Goal: Transaction & Acquisition: Purchase product/service

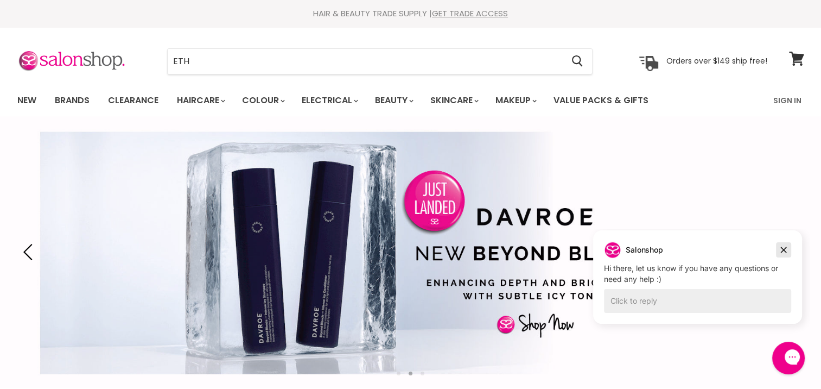
click at [785, 245] on icon "Dismiss campaign" at bounding box center [783, 249] width 11 height 13
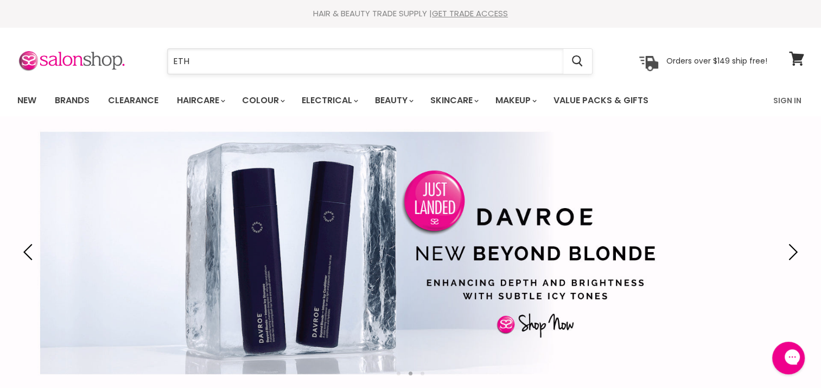
click at [188, 61] on input "ETH" at bounding box center [366, 61] width 396 height 25
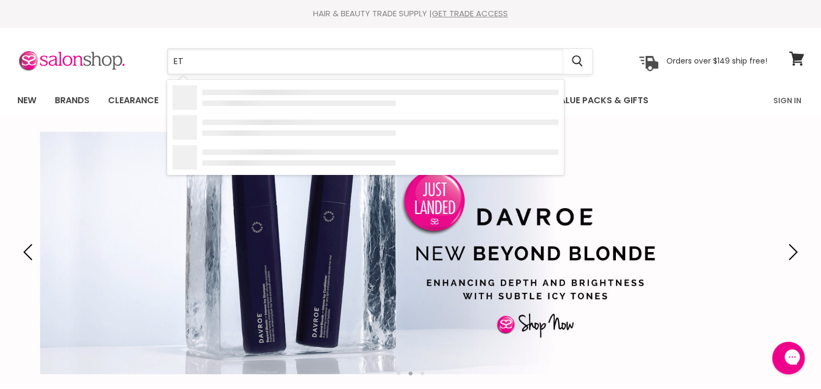
type input "E"
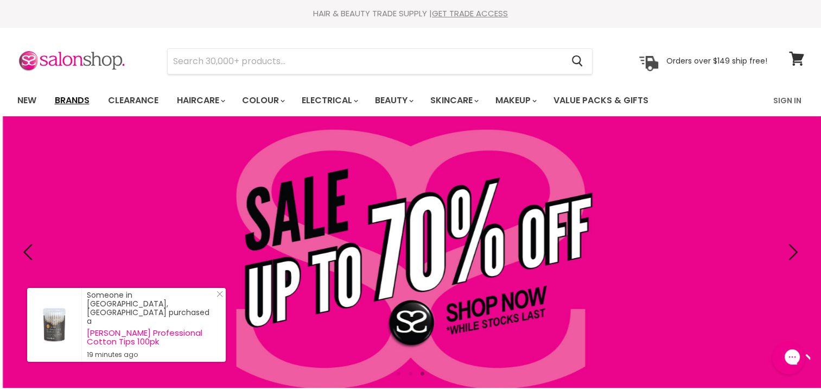
click at [71, 98] on link "Brands" at bounding box center [72, 100] width 51 height 23
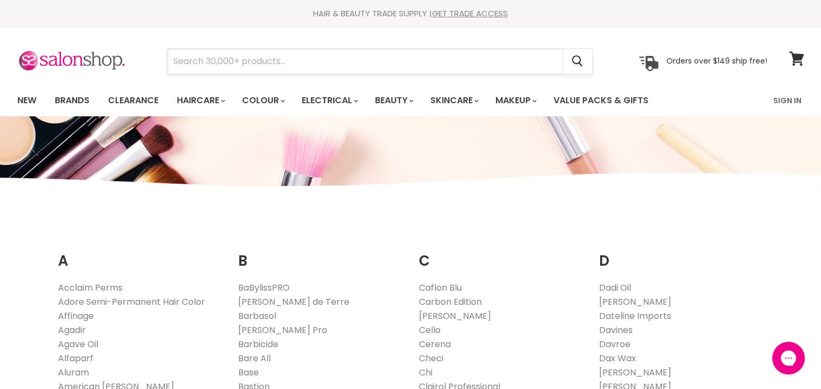
click at [295, 55] on input "Search" at bounding box center [366, 61] width 396 height 25
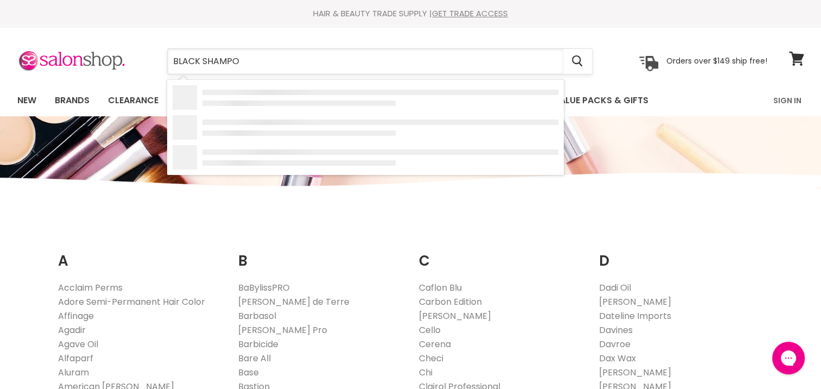
type input "BLACK SHAMPOO"
